Goal: Information Seeking & Learning: Compare options

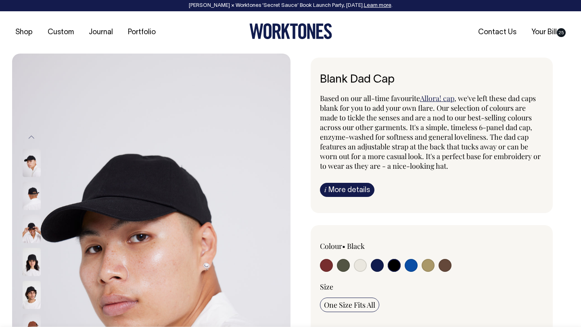
select select "Black"
select select
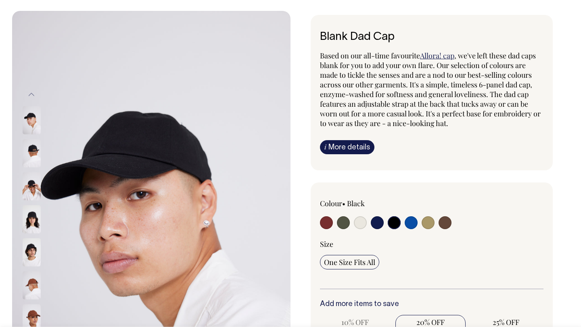
scroll to position [0, 0]
click at [342, 222] on input "radio" at bounding box center [343, 223] width 13 height 13
radio input "true"
select select "Olive"
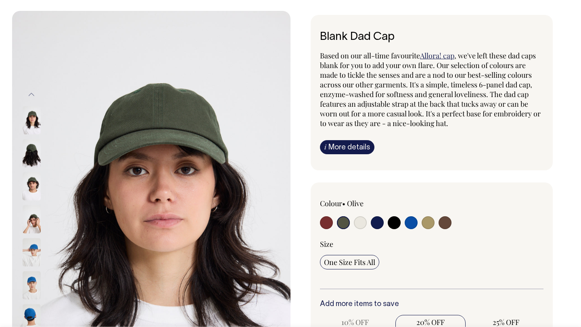
click at [427, 220] on input "radio" at bounding box center [427, 223] width 13 height 13
radio input "true"
select select "Washed Khaki"
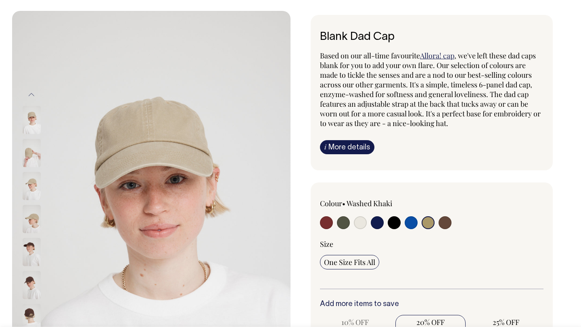
click at [357, 220] on input "radio" at bounding box center [360, 223] width 13 height 13
radio input "true"
select select "Natural"
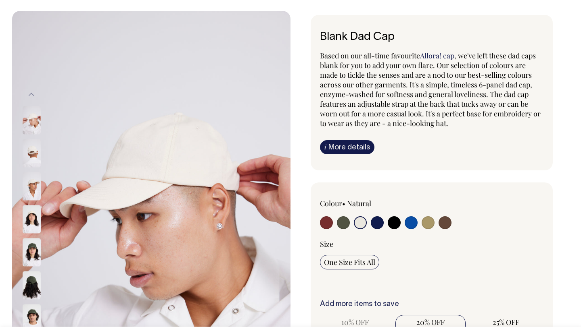
click at [395, 221] on input "radio" at bounding box center [394, 223] width 13 height 13
radio input "true"
select select "Black"
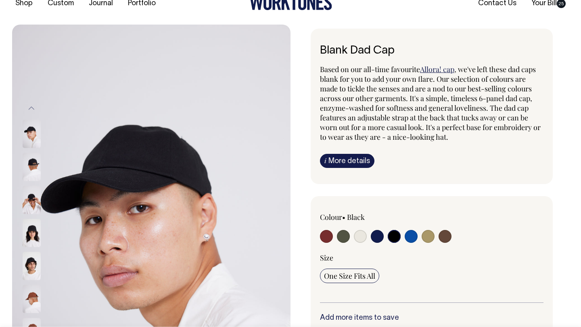
click at [442, 232] on input "radio" at bounding box center [444, 236] width 13 height 13
radio input "true"
select select "Espresso"
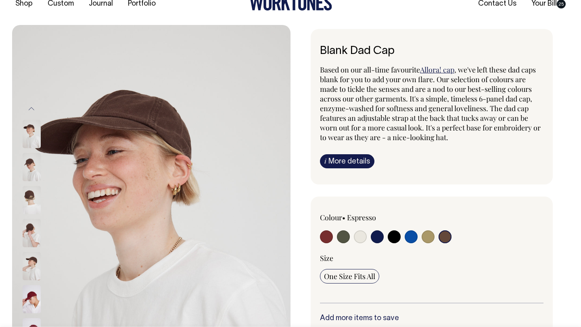
click at [344, 235] on input "radio" at bounding box center [343, 237] width 13 height 13
radio input "true"
select select "Olive"
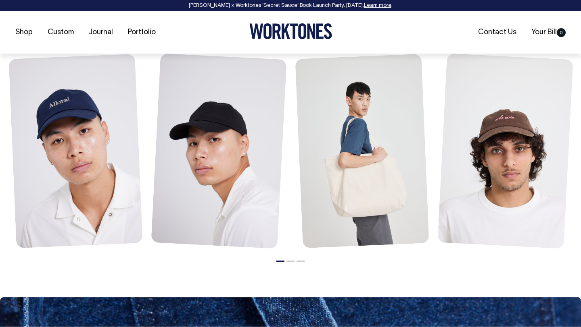
scroll to position [550, 0]
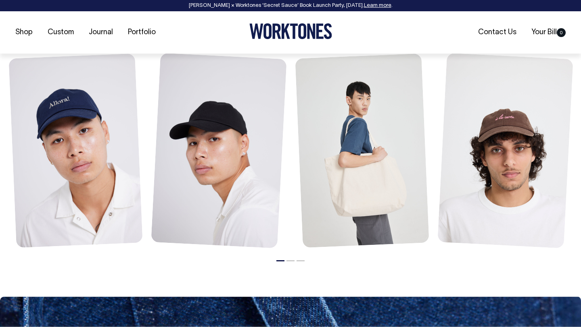
click at [288, 261] on button "2" at bounding box center [290, 261] width 8 height 1
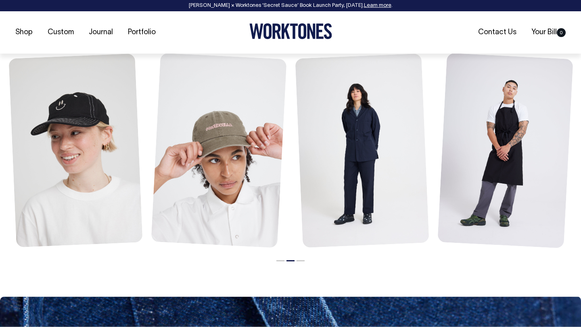
click at [300, 259] on li "3" at bounding box center [300, 259] width 8 height 10
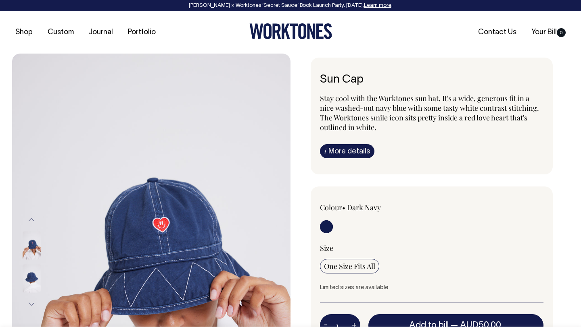
scroll to position [0, 0]
